Goal: Check status: Check status

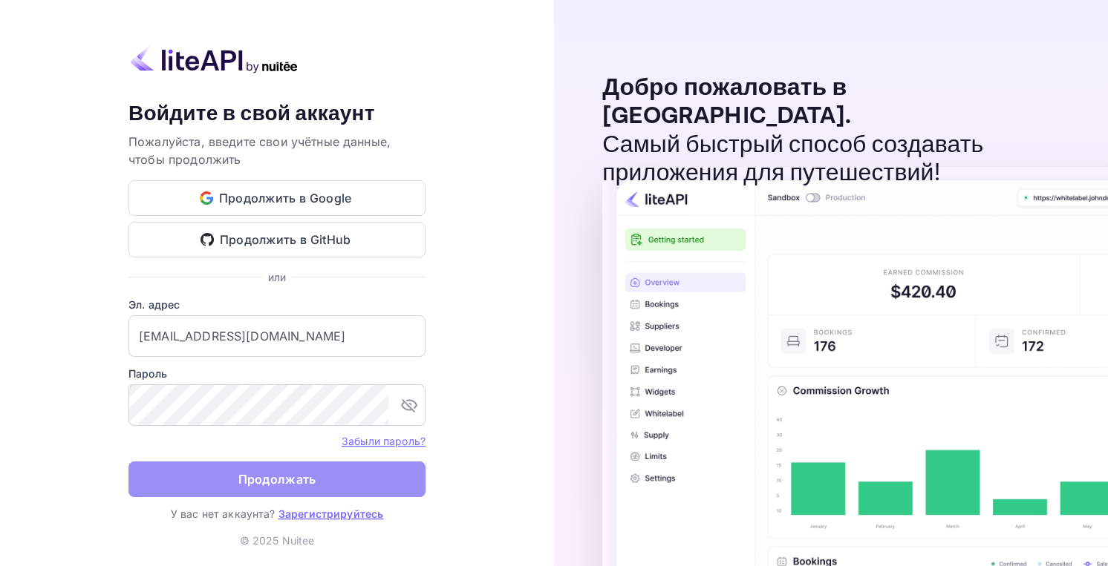
click at [292, 472] on ya-tr-span "Продолжать" at bounding box center [277, 480] width 78 height 20
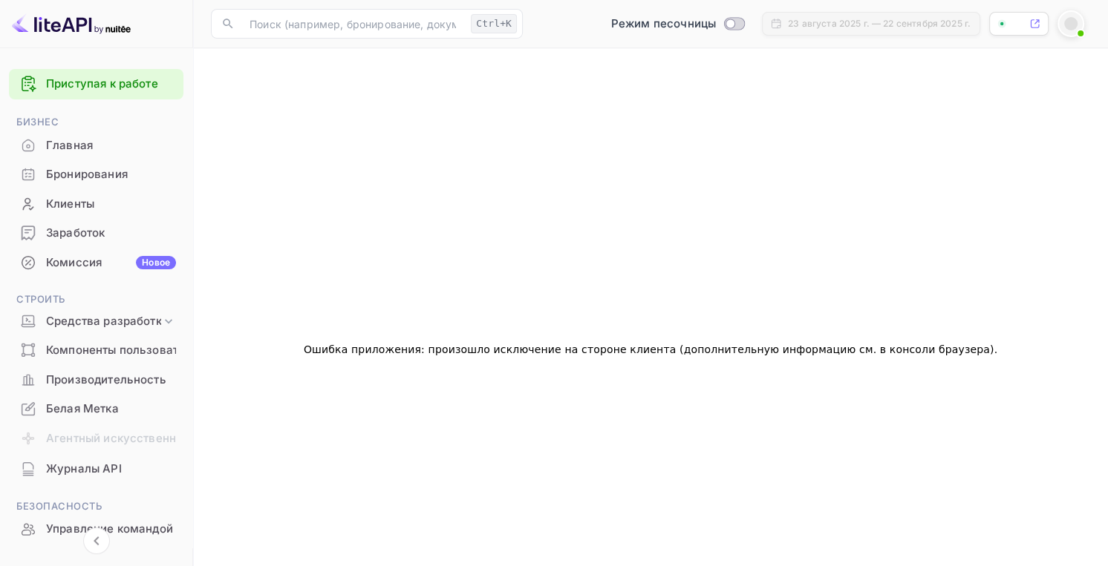
click at [100, 174] on ya-tr-span "Бронирования" at bounding box center [87, 174] width 82 height 17
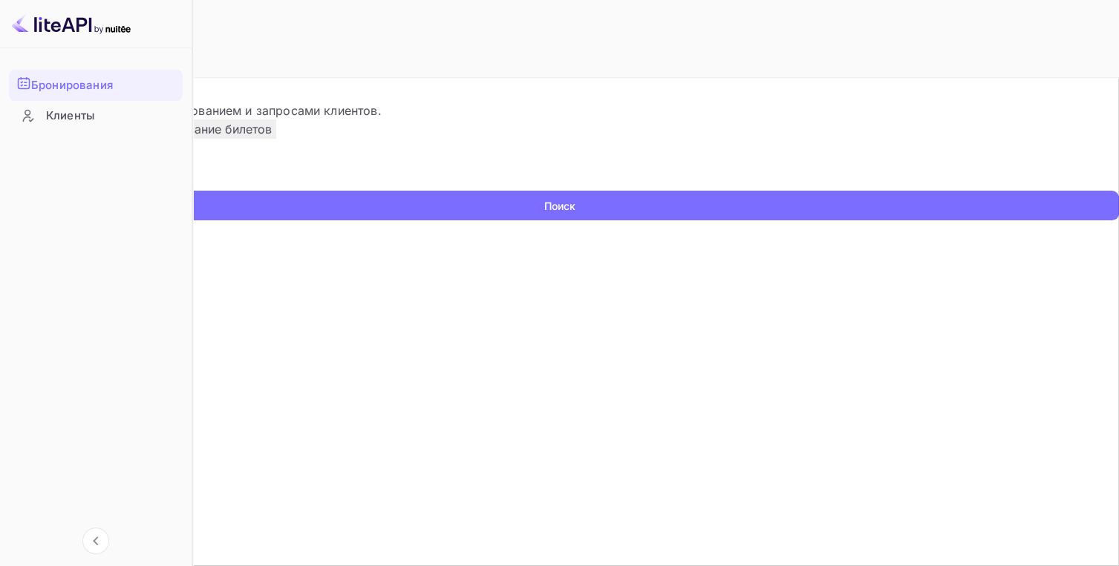
drag, startPoint x: 415, startPoint y: 223, endPoint x: 425, endPoint y: 229, distance: 11.6
click at [192, 191] on input "text" at bounding box center [96, 180] width 192 height 22
paste input "9544426"
type input "9544426"
click at [575, 214] on ya-tr-span "Поиск" at bounding box center [559, 206] width 31 height 16
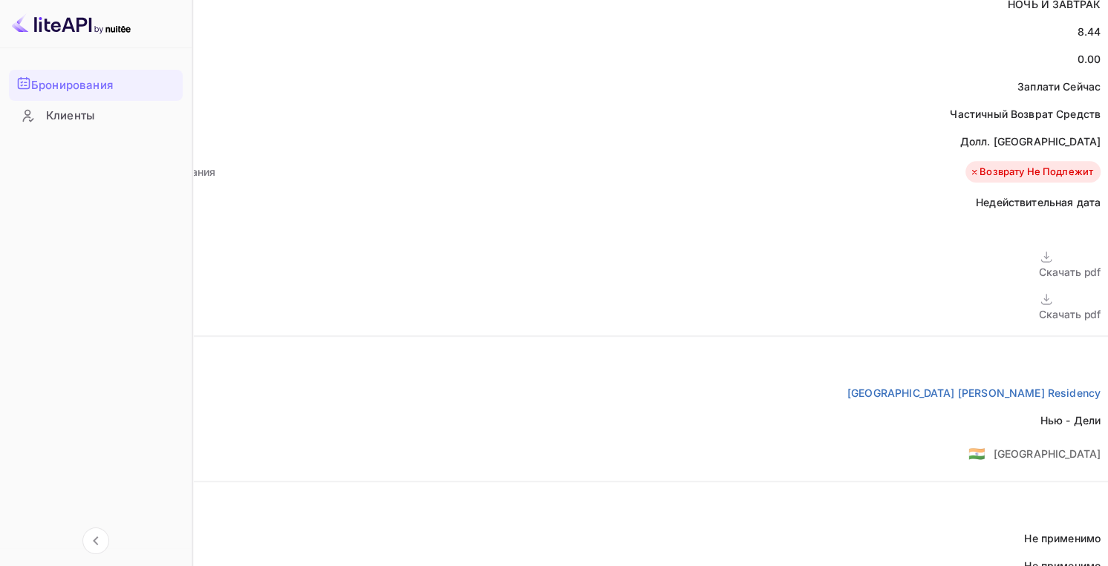
scroll to position [627, 0]
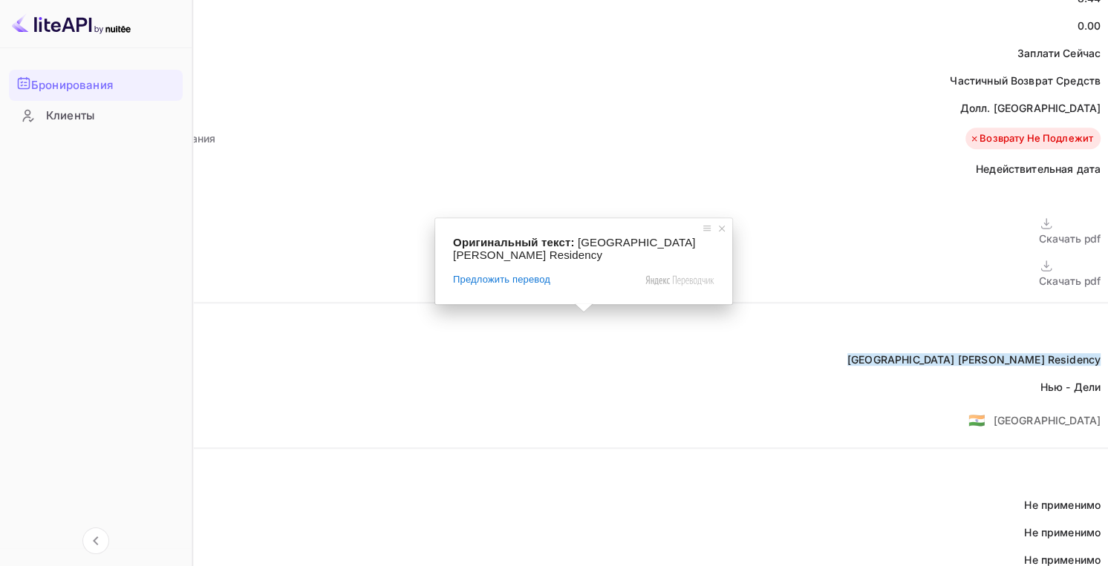
click at [578, 313] on span at bounding box center [583, 308] width 19 height 9
click at [847, 353] on ya-tr-span "[GEOGRAPHIC_DATA] [PERSON_NAME] Residency" at bounding box center [973, 359] width 253 height 13
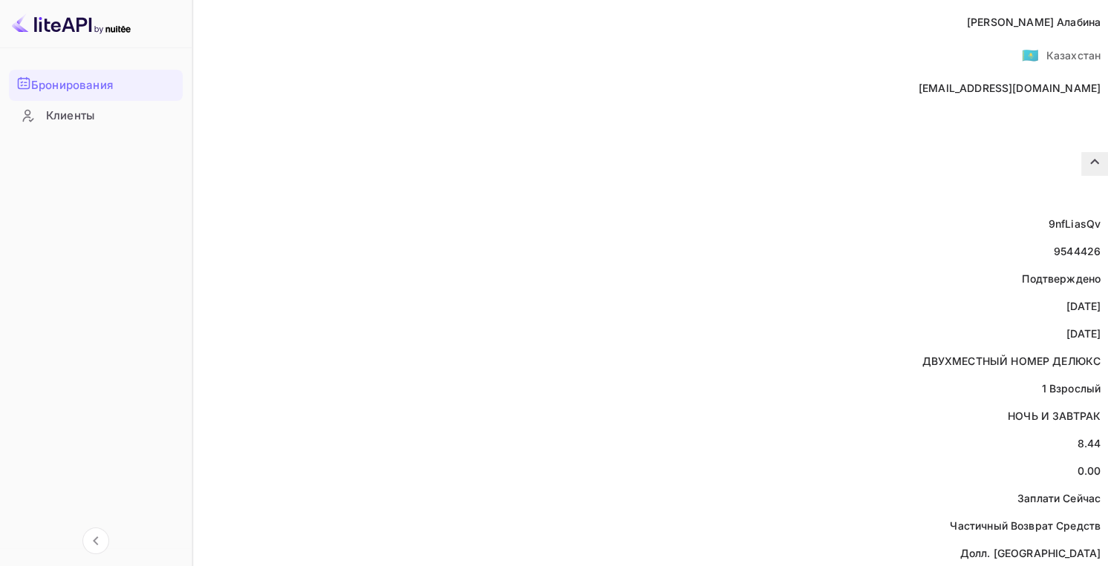
scroll to position [0, 0]
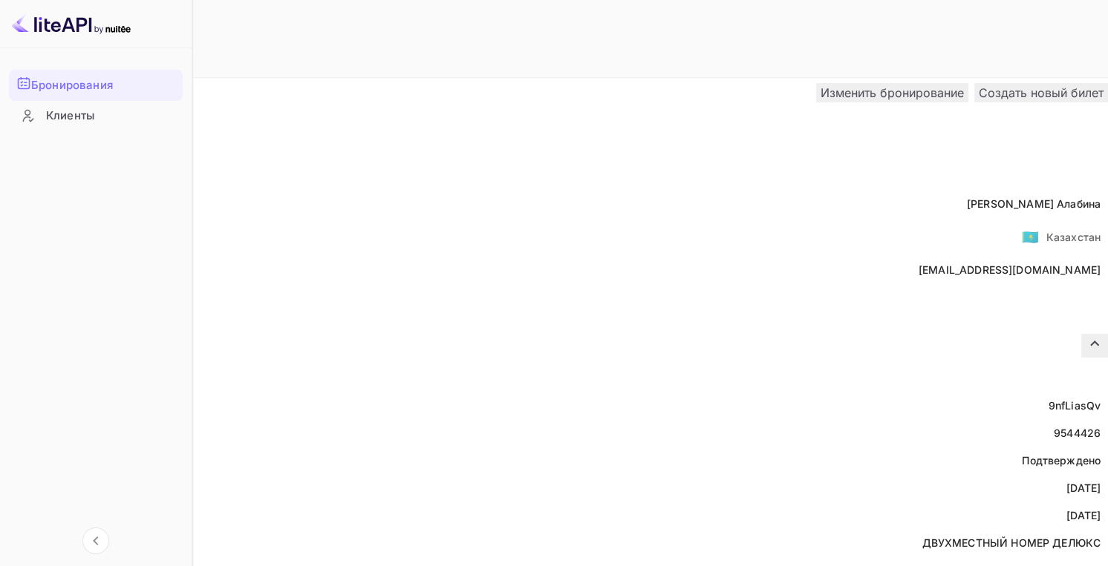
click at [595, 78] on div "Вернуться к поиску Изменить бронирование Создать новый билет" at bounding box center [554, 93] width 1108 height 30
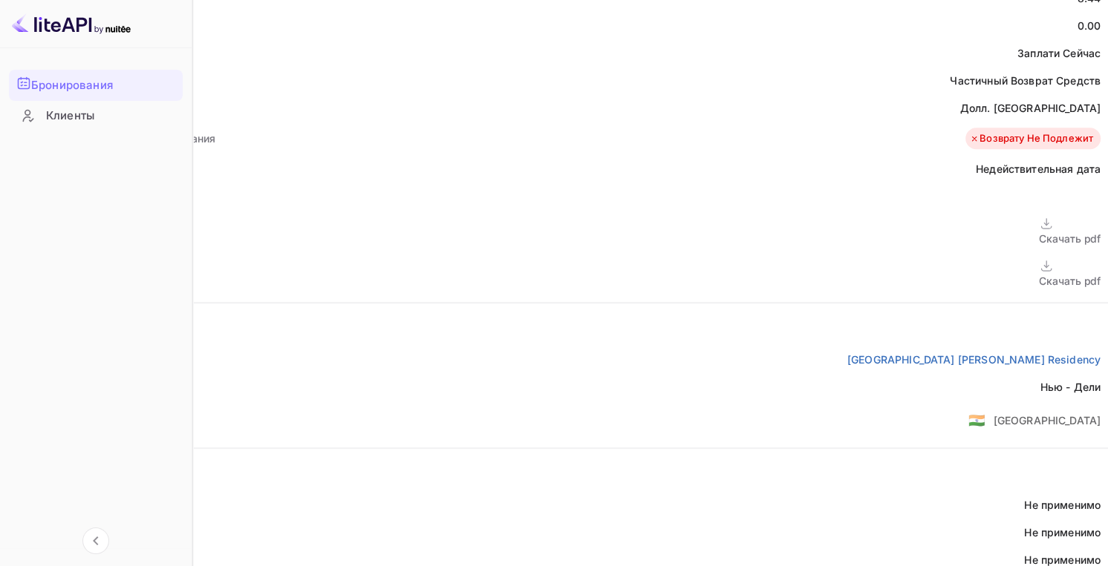
scroll to position [553, 0]
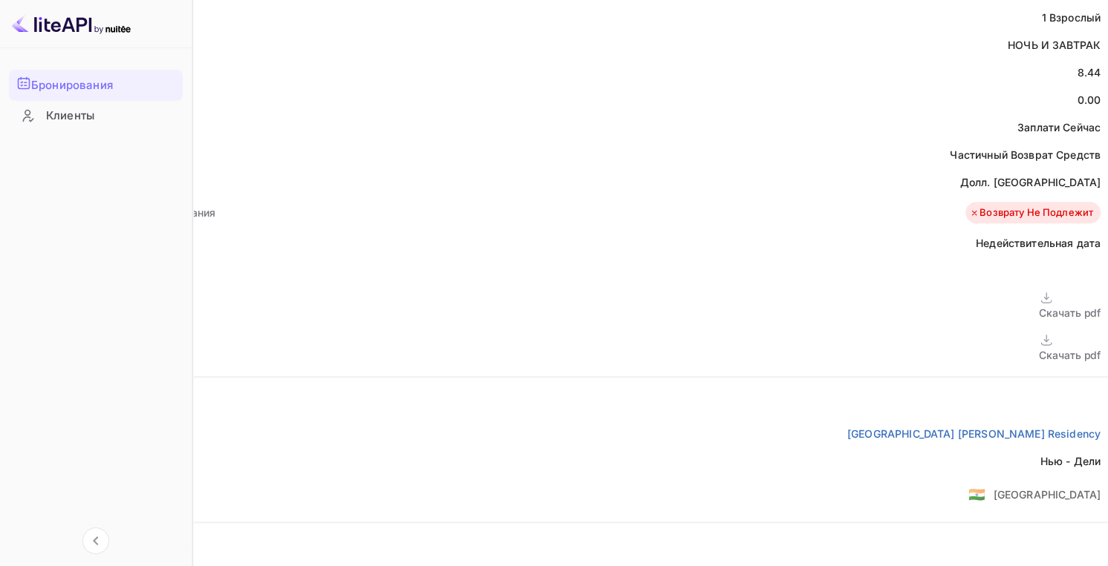
click at [609, 307] on body "Бронирования Клиенты Now you can check your travel website directly from the li…" at bounding box center [554, 366] width 1108 height 1839
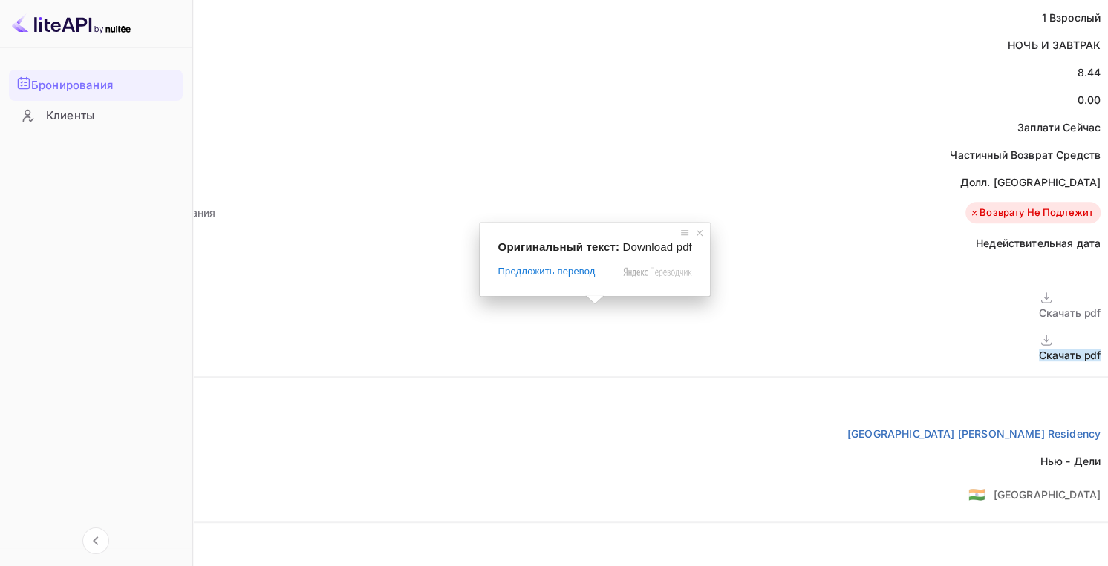
click at [1038, 349] on ya-tr-span "Скачать pdf" at bounding box center [1069, 355] width 62 height 13
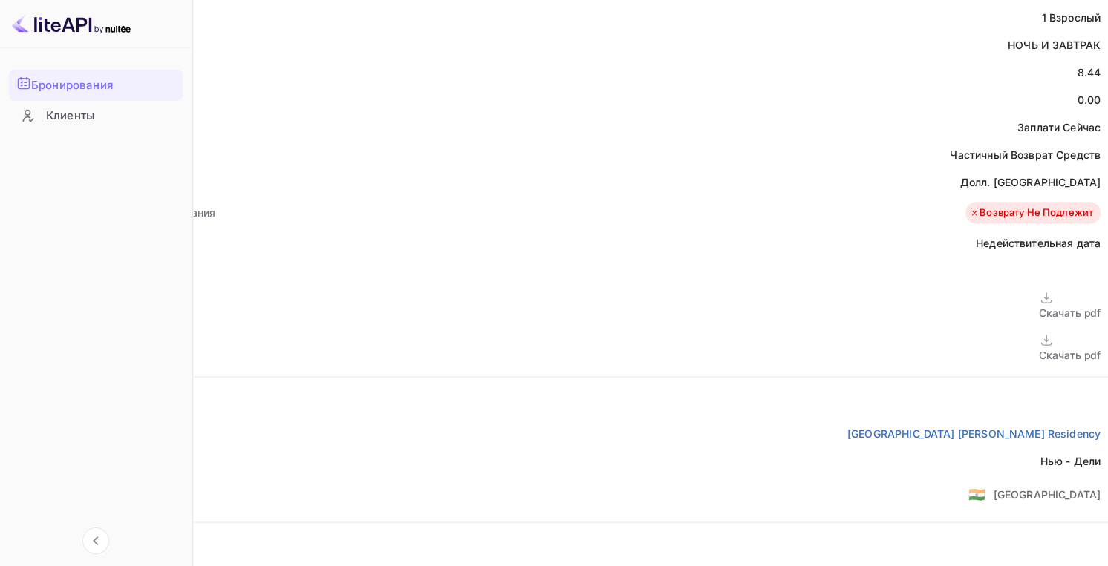
scroll to position [330, 0]
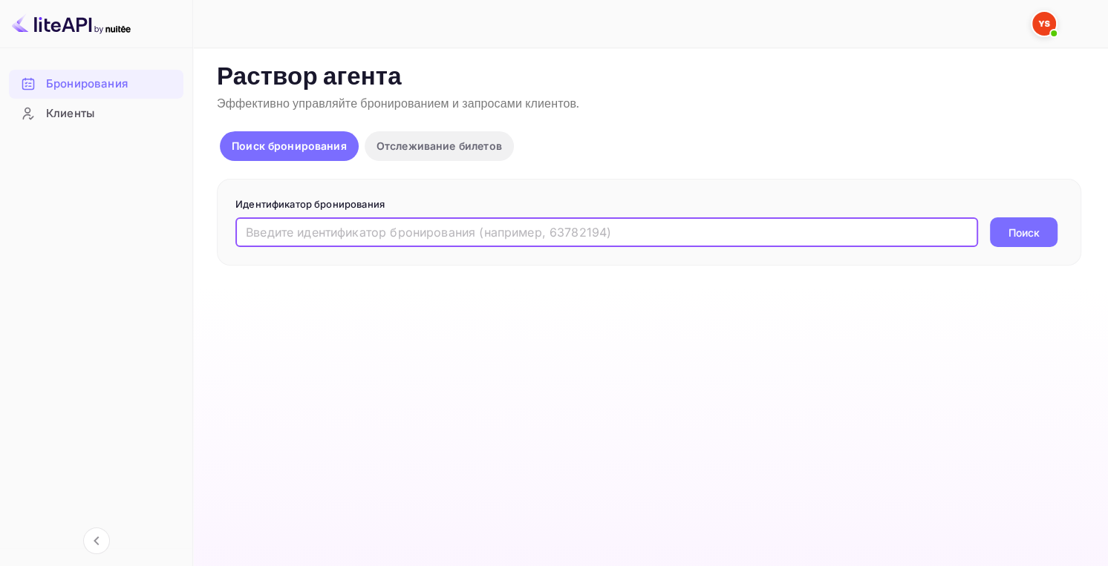
click at [410, 239] on input "text" at bounding box center [606, 232] width 742 height 30
paste input "9544426"
type input "9544426"
click at [1012, 233] on ya-tr-span "Поиск" at bounding box center [1023, 233] width 31 height 16
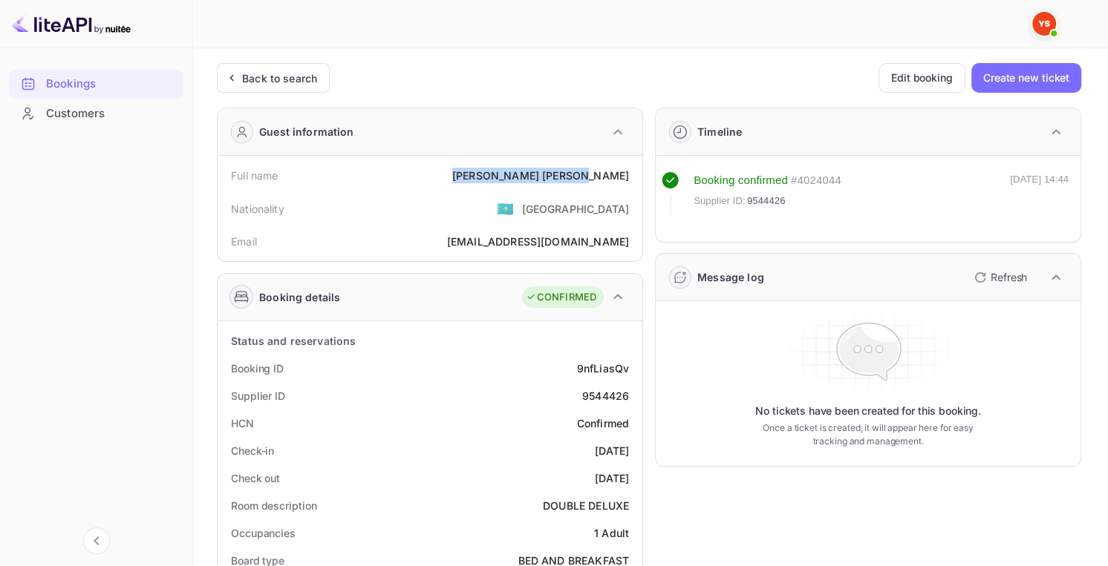
drag, startPoint x: 540, startPoint y: 171, endPoint x: 631, endPoint y: 169, distance: 91.4
click at [631, 169] on div "Full name Ekaterina Alabina" at bounding box center [429, 175] width 413 height 27
drag, startPoint x: 569, startPoint y: 369, endPoint x: 633, endPoint y: 370, distance: 63.8
click at [633, 370] on div "Booking ID 9nfLiasQv" at bounding box center [429, 368] width 413 height 27
copy ya-tr-span "9nfLiasQv"
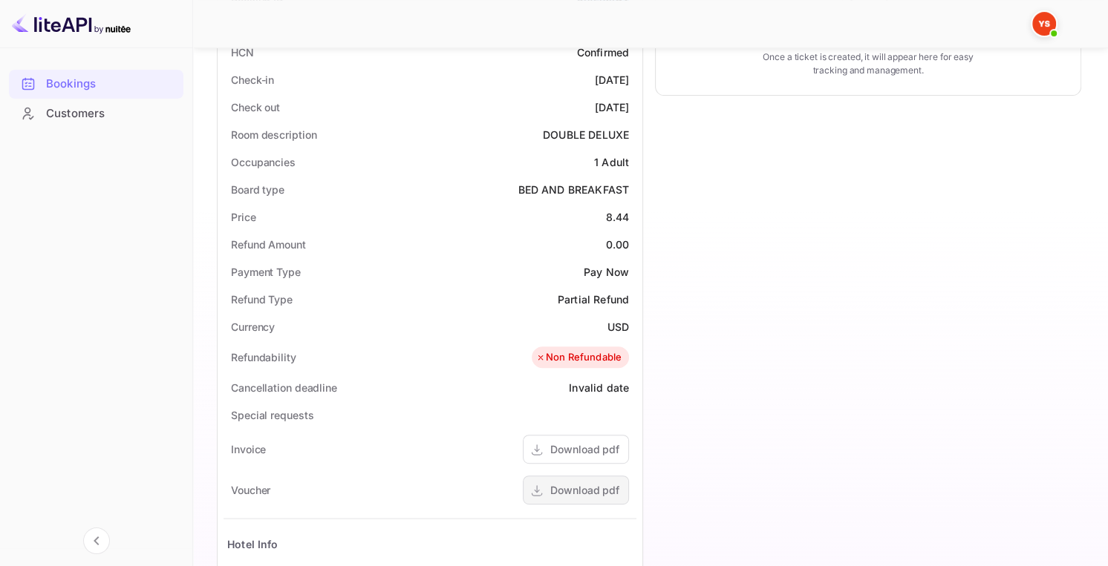
scroll to position [668, 0]
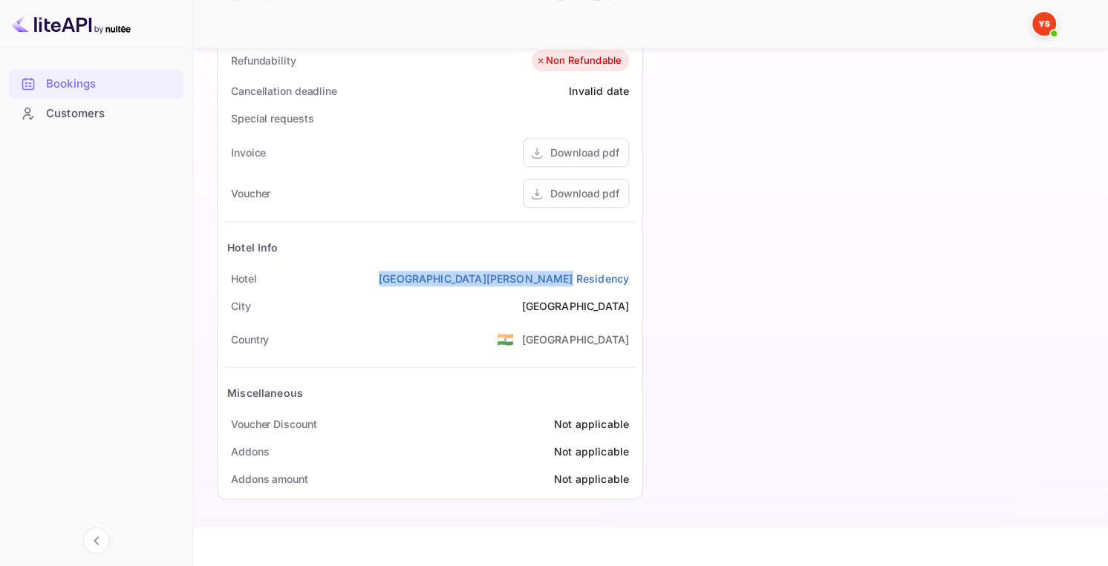
copy ya-tr-span "[GEOGRAPHIC_DATA][PERSON_NAME] Residency"
drag, startPoint x: 520, startPoint y: 274, endPoint x: 638, endPoint y: 276, distance: 117.3
click at [638, 276] on div "Status and reservations Booking ID 9nfLiasQv Supplier ID 9544426 HCN Confirmed …" at bounding box center [429, 75] width 425 height 845
